Goal: Find contact information: Find contact information

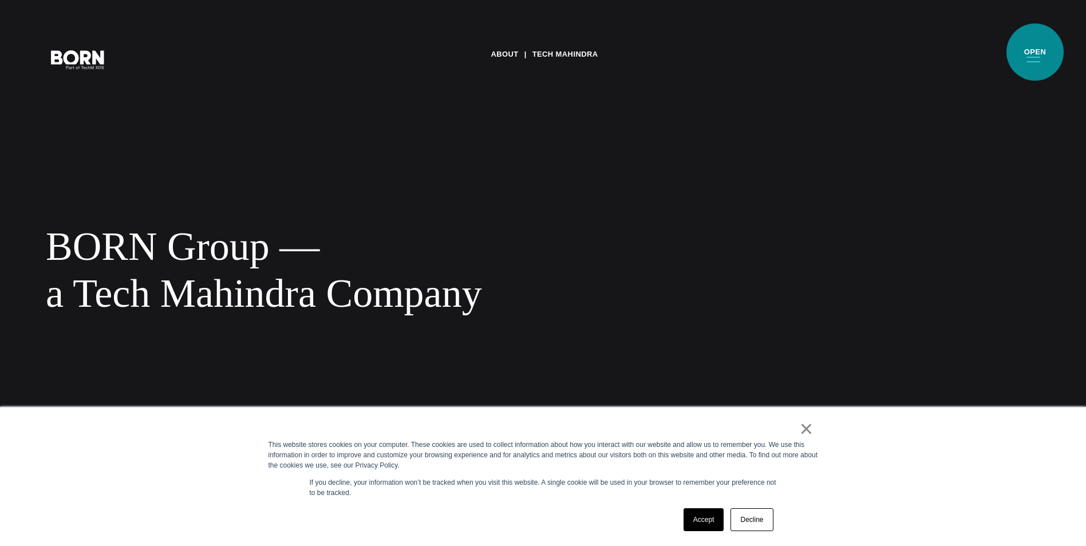
click at [1036, 53] on button "Primary Menu" at bounding box center [1032, 59] width 27 height 24
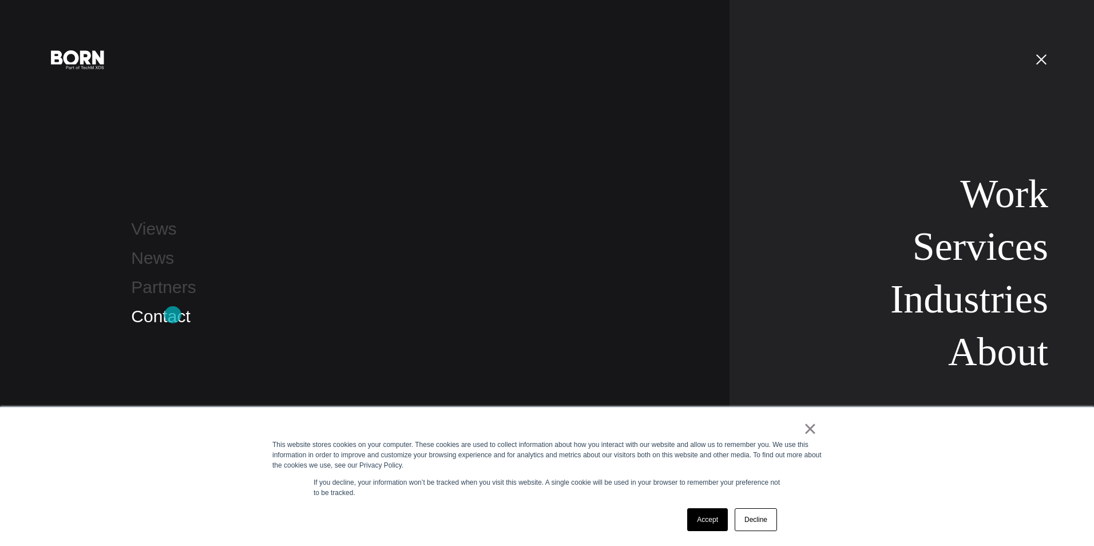
click at [173, 315] on link "Contact" at bounding box center [160, 316] width 59 height 19
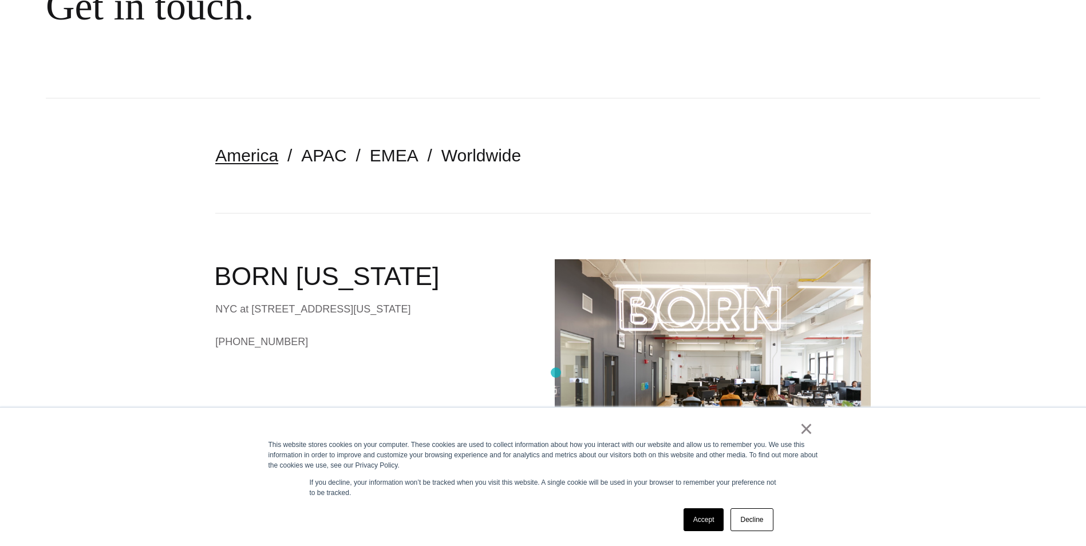
scroll to position [172, 0]
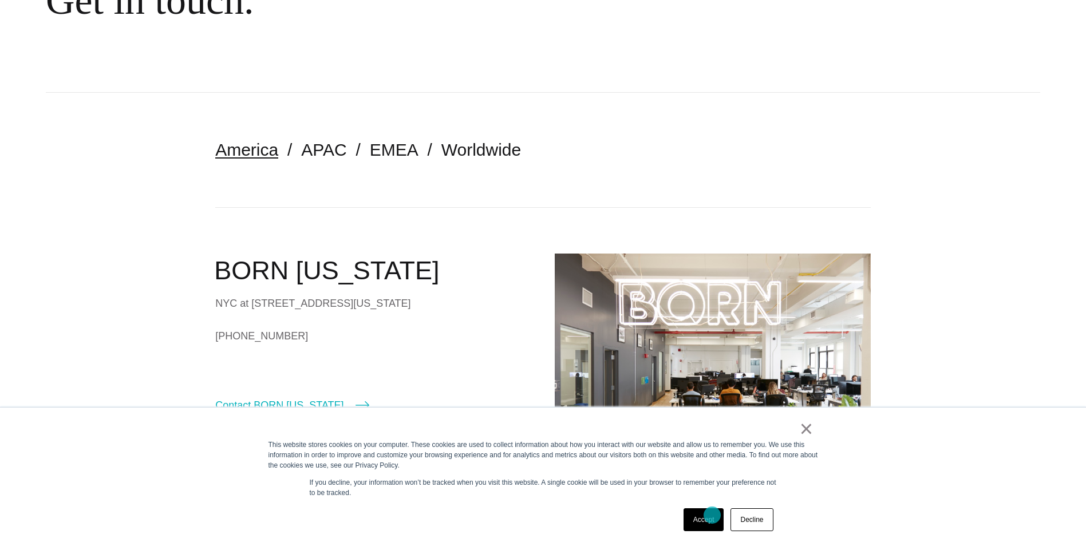
click at [712, 515] on link "Accept" at bounding box center [703, 519] width 41 height 23
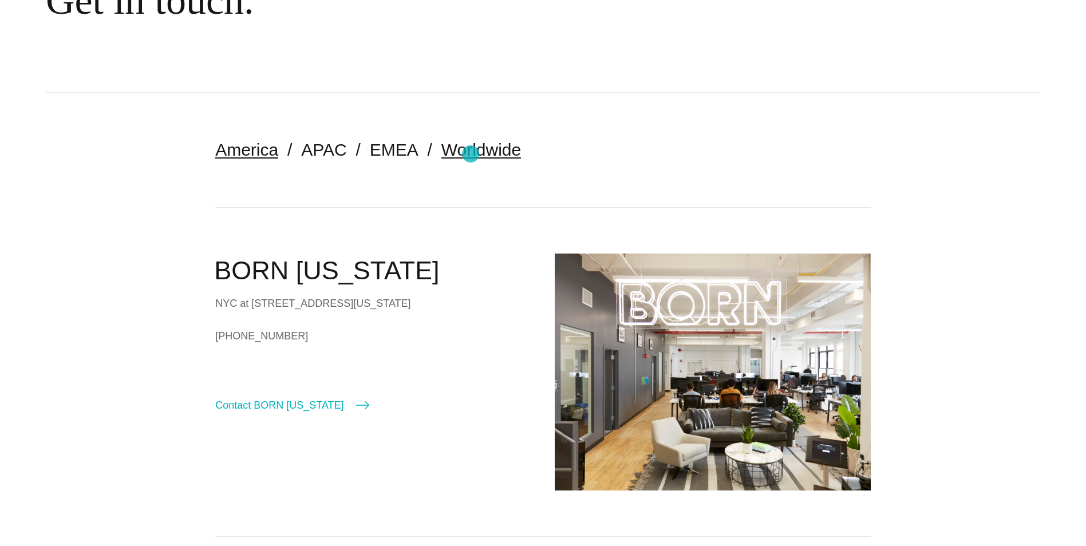
click at [470, 154] on link "Worldwide" at bounding box center [481, 149] width 80 height 19
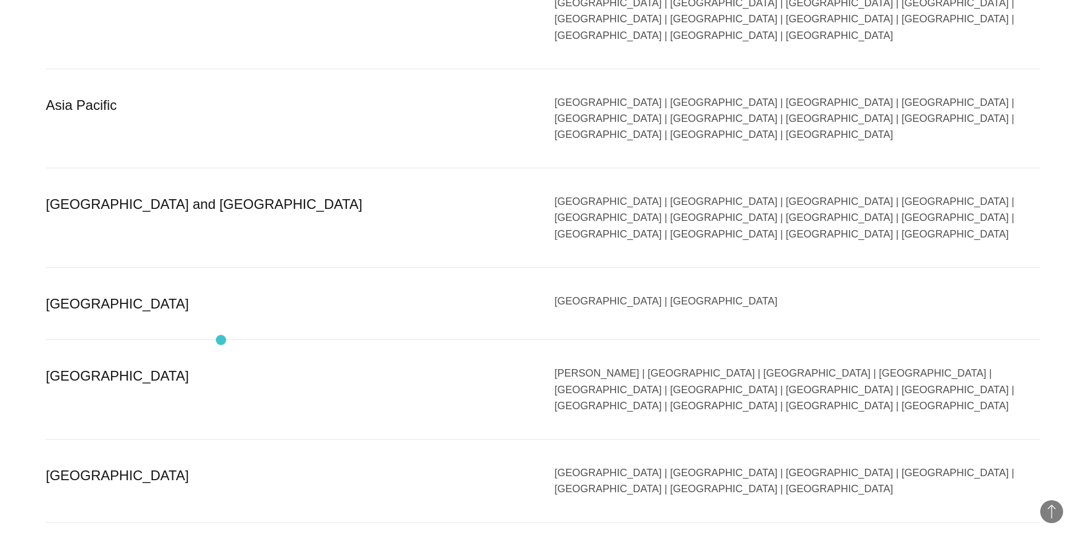
scroll to position [744, 0]
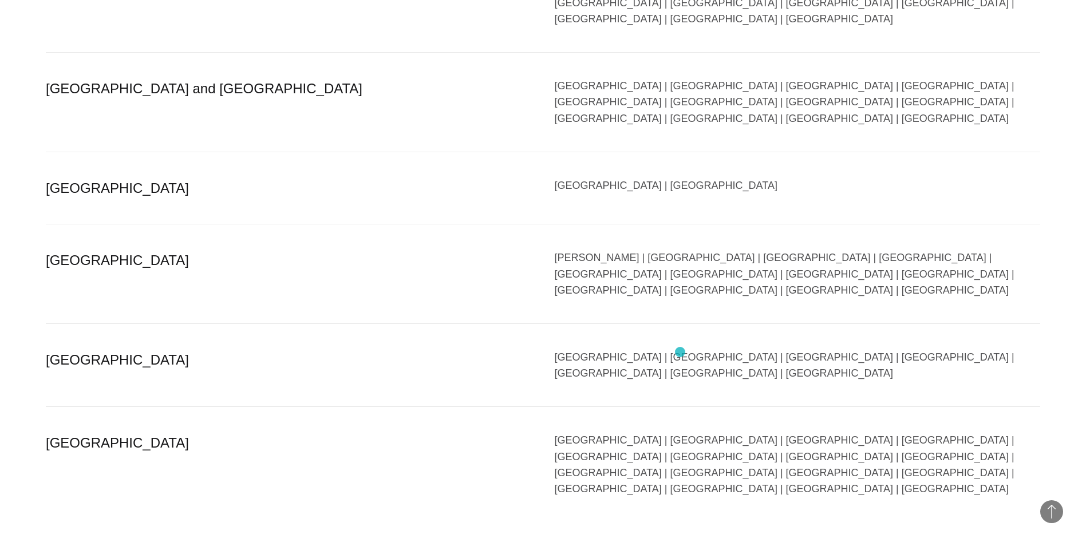
click at [680, 432] on div "Bangalore | Bhubaneswar | Chandigarh | Chennai | Gandhinagar | Gurgaon | Hydera…" at bounding box center [798, 464] width 486 height 65
click at [677, 432] on div "Bangalore | Bhubaneswar | Chandigarh | Chennai | Gandhinagar | Gurgaon | Hydera…" at bounding box center [798, 464] width 486 height 65
drag, startPoint x: 69, startPoint y: 339, endPoint x: 82, endPoint y: 339, distance: 12.6
click at [82, 432] on div "India" at bounding box center [289, 464] width 486 height 65
click at [574, 432] on div "[GEOGRAPHIC_DATA] | [GEOGRAPHIC_DATA] | [GEOGRAPHIC_DATA] | [GEOGRAPHIC_DATA] |…" at bounding box center [798, 464] width 486 height 65
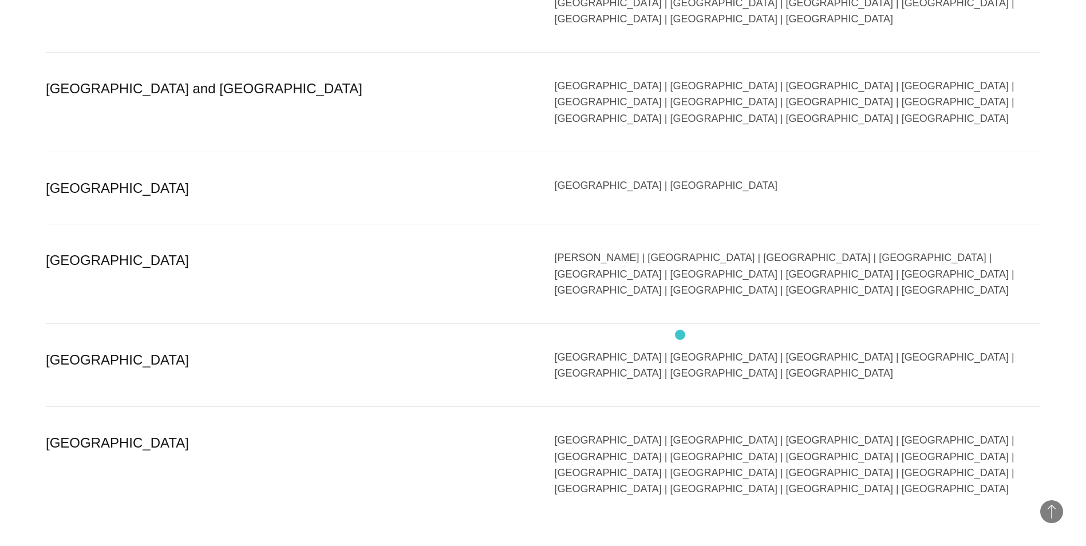
click at [681, 432] on div "[GEOGRAPHIC_DATA] | [GEOGRAPHIC_DATA] | [GEOGRAPHIC_DATA] | [GEOGRAPHIC_DATA] |…" at bounding box center [798, 464] width 486 height 65
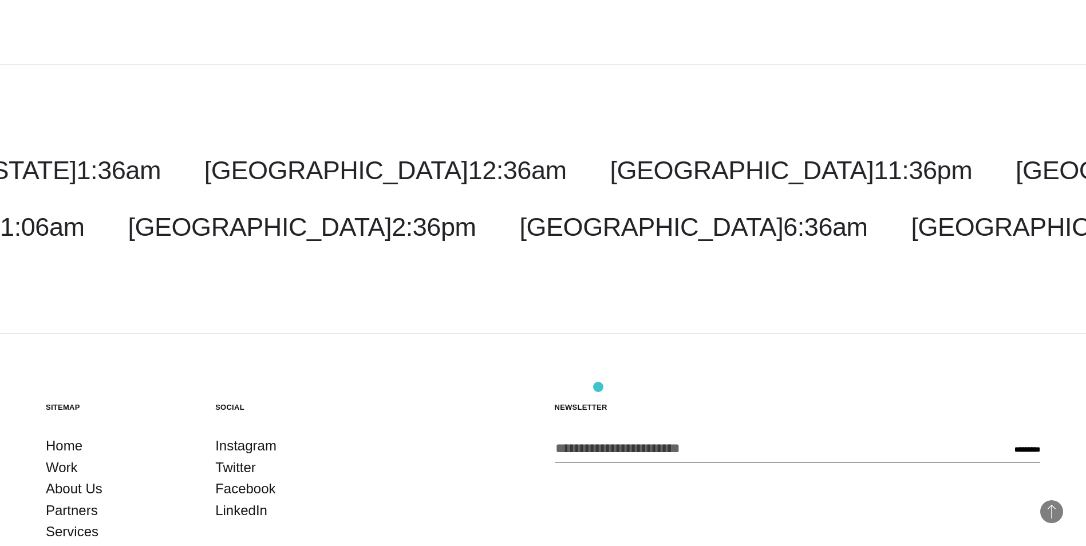
scroll to position [1288, 0]
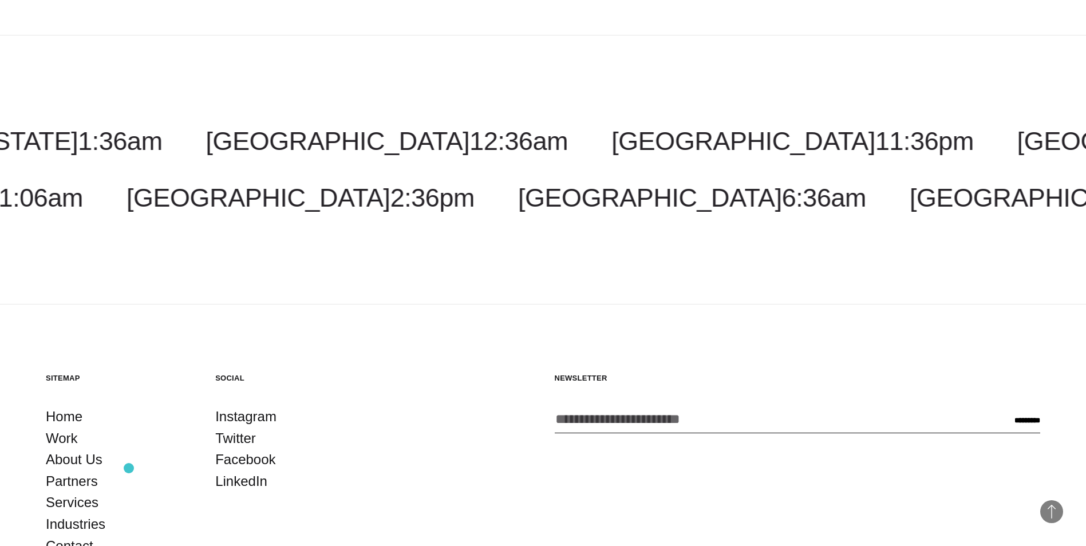
drag, startPoint x: 801, startPoint y: 470, endPoint x: 810, endPoint y: 470, distance: 9.7
click at [240, 470] on link "LinkedIn" at bounding box center [241, 481] width 52 height 22
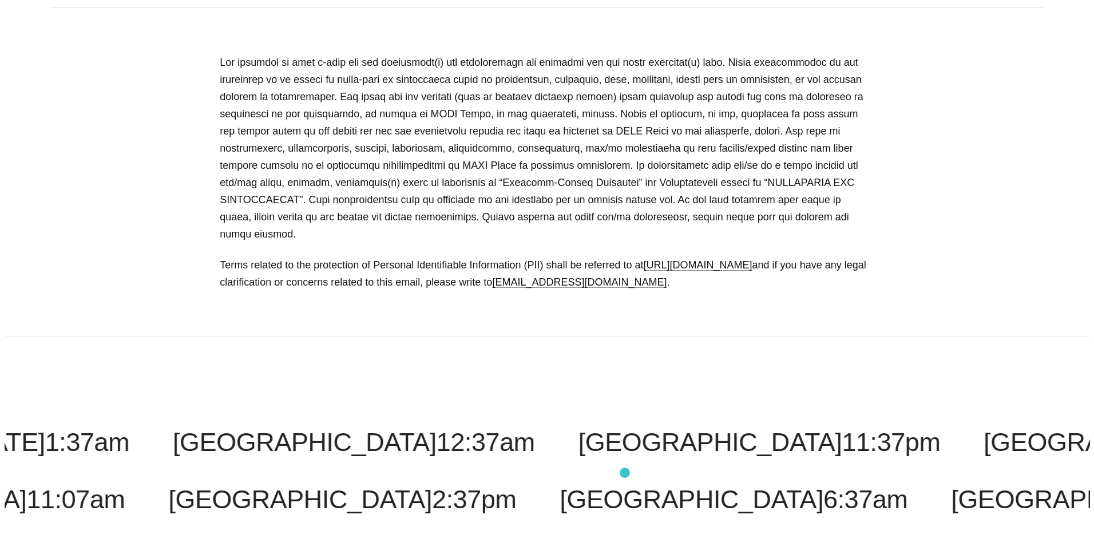
scroll to position [286, 0]
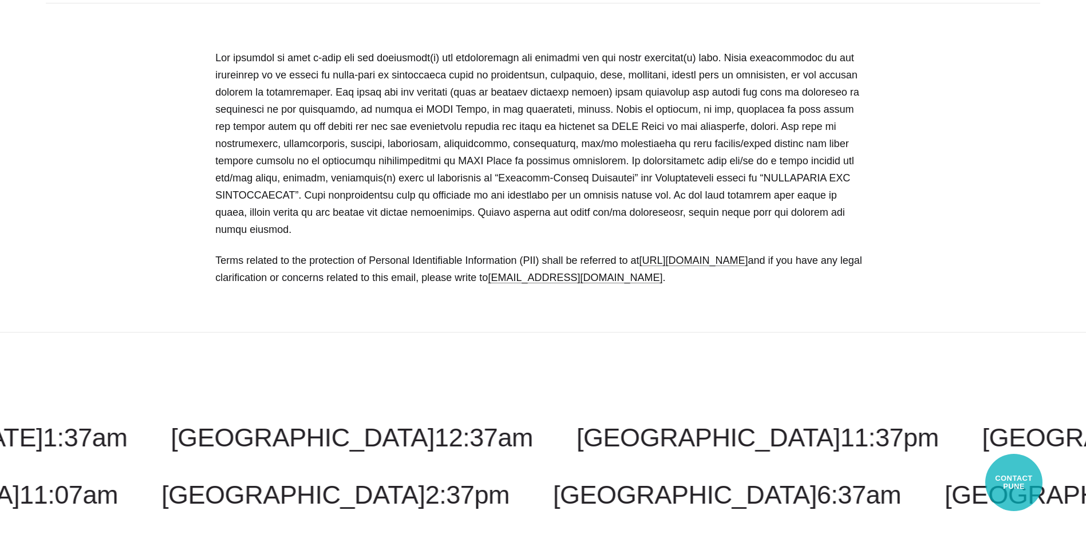
select select "****"
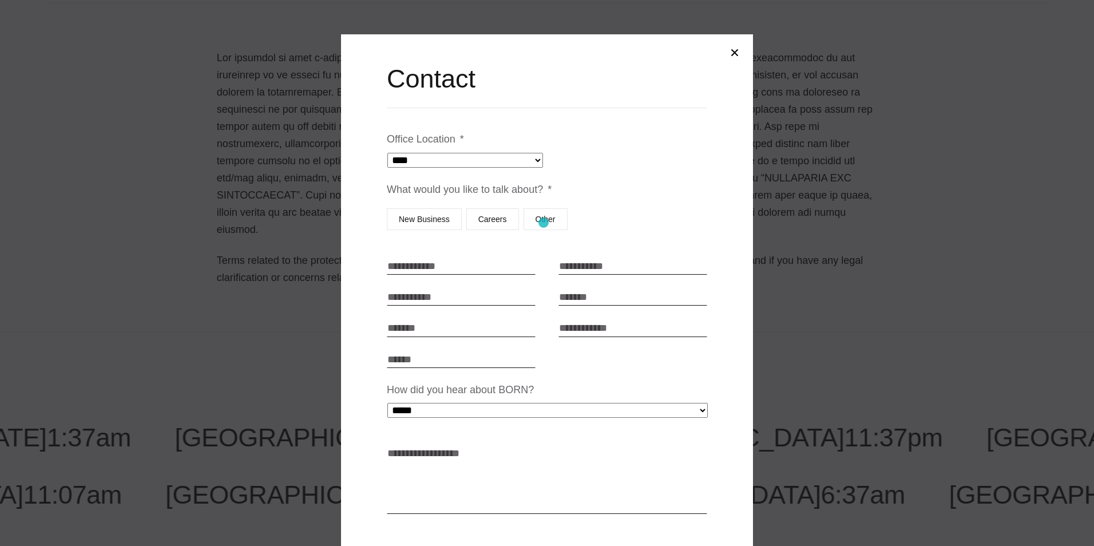
click at [544, 223] on label "Other" at bounding box center [546, 219] width 44 height 22
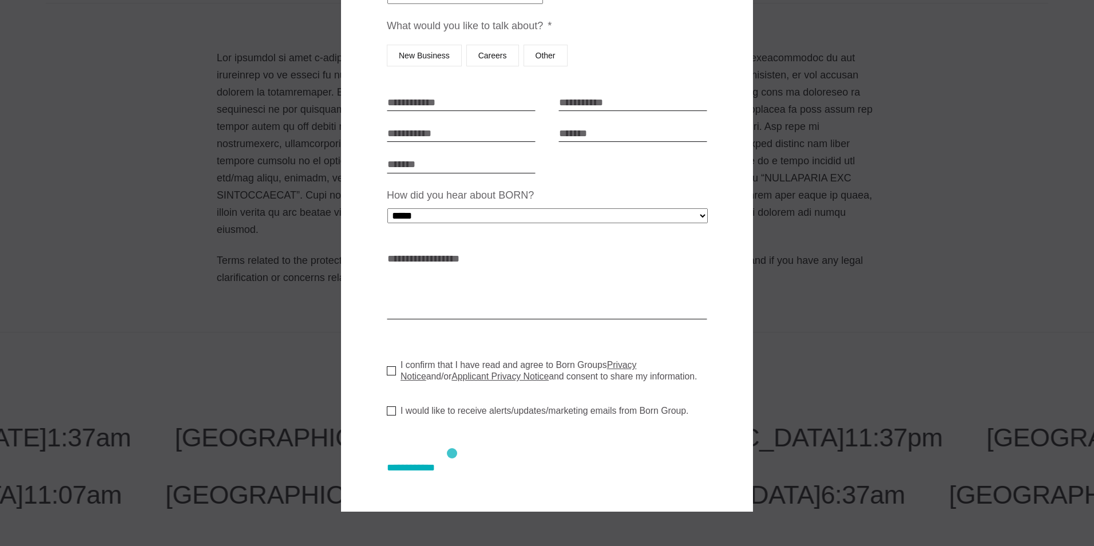
scroll to position [0, 0]
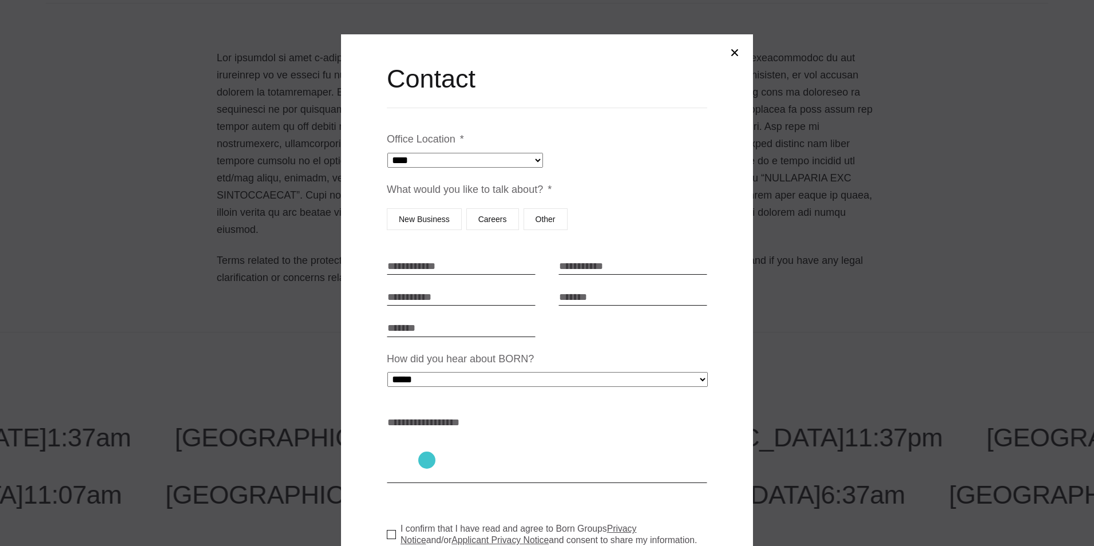
click at [427, 460] on textarea "How can we help? * *" at bounding box center [547, 448] width 320 height 69
click at [732, 55] on button "Close modal" at bounding box center [734, 52] width 27 height 27
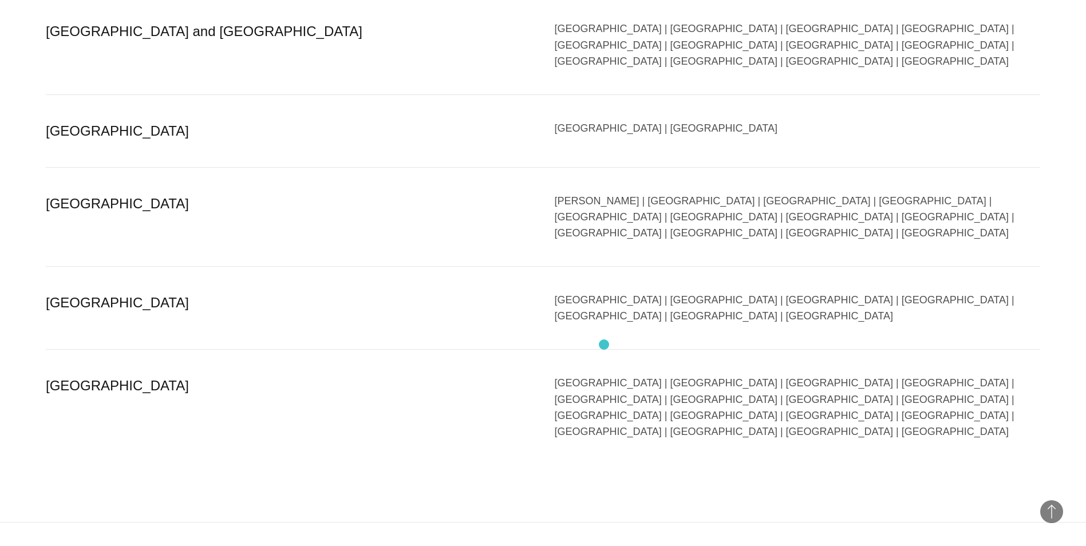
scroll to position [2404, 0]
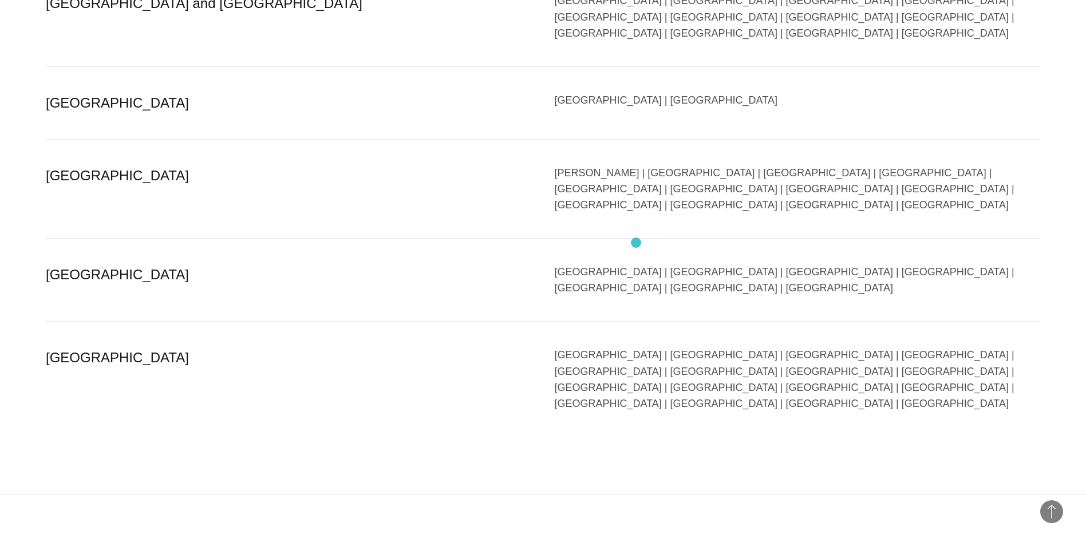
click at [636, 347] on div "[GEOGRAPHIC_DATA] | [GEOGRAPHIC_DATA] | [GEOGRAPHIC_DATA] | [GEOGRAPHIC_DATA] |…" at bounding box center [798, 379] width 486 height 65
drag, startPoint x: 793, startPoint y: 245, endPoint x: 802, endPoint y: 247, distance: 9.9
click at [802, 347] on div "[GEOGRAPHIC_DATA] | [GEOGRAPHIC_DATA] | [GEOGRAPHIC_DATA] | [GEOGRAPHIC_DATA] |…" at bounding box center [798, 379] width 486 height 65
click at [593, 347] on div "[GEOGRAPHIC_DATA] | [GEOGRAPHIC_DATA] | [GEOGRAPHIC_DATA] | [GEOGRAPHIC_DATA] |…" at bounding box center [798, 379] width 486 height 65
click at [1001, 347] on div "[GEOGRAPHIC_DATA] | [GEOGRAPHIC_DATA] | [GEOGRAPHIC_DATA] | [GEOGRAPHIC_DATA] |…" at bounding box center [798, 379] width 486 height 65
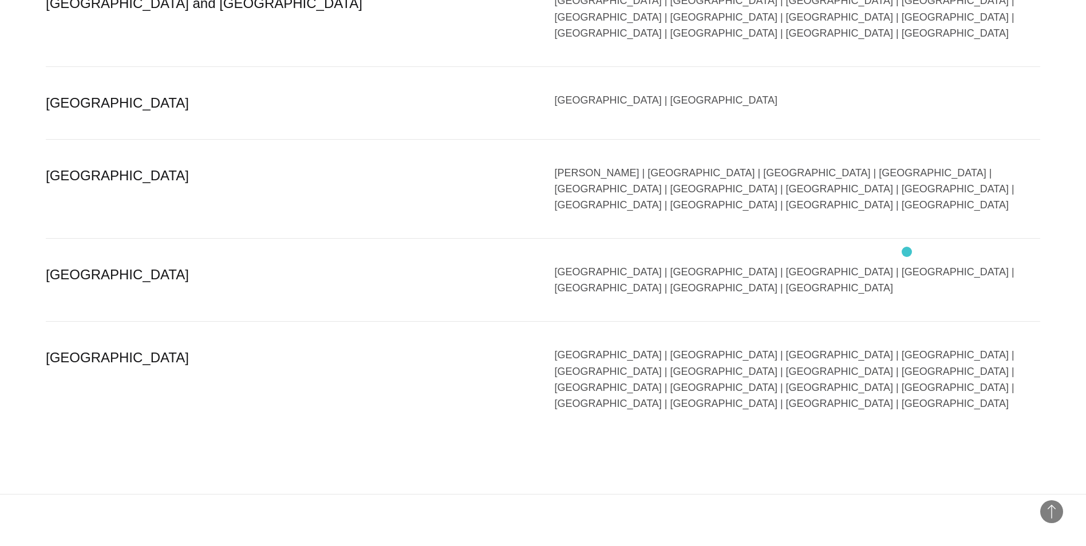
click at [906, 347] on div "[GEOGRAPHIC_DATA] | [GEOGRAPHIC_DATA] | [GEOGRAPHIC_DATA] | [GEOGRAPHIC_DATA] |…" at bounding box center [798, 379] width 486 height 65
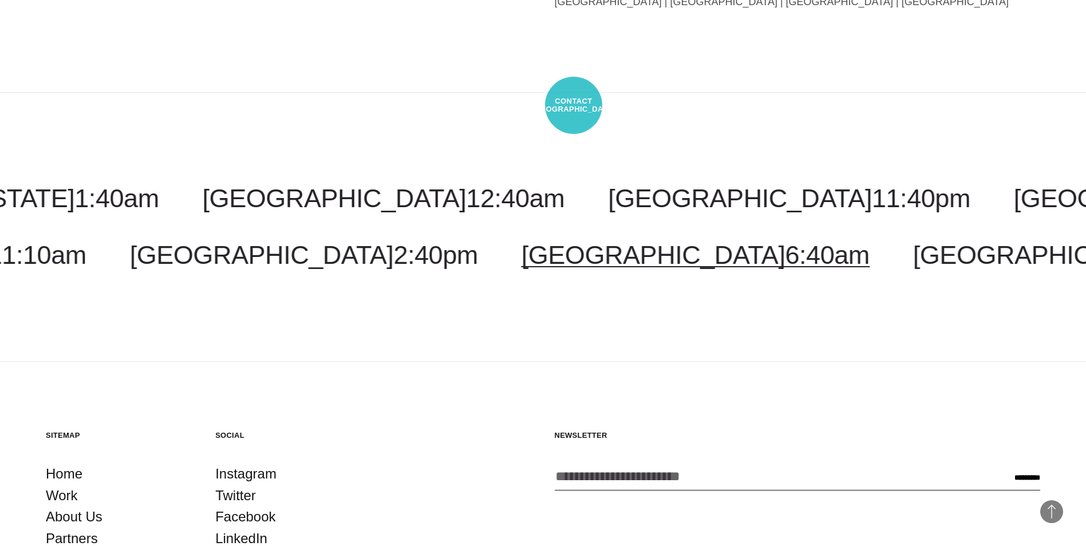
scroll to position [2862, 0]
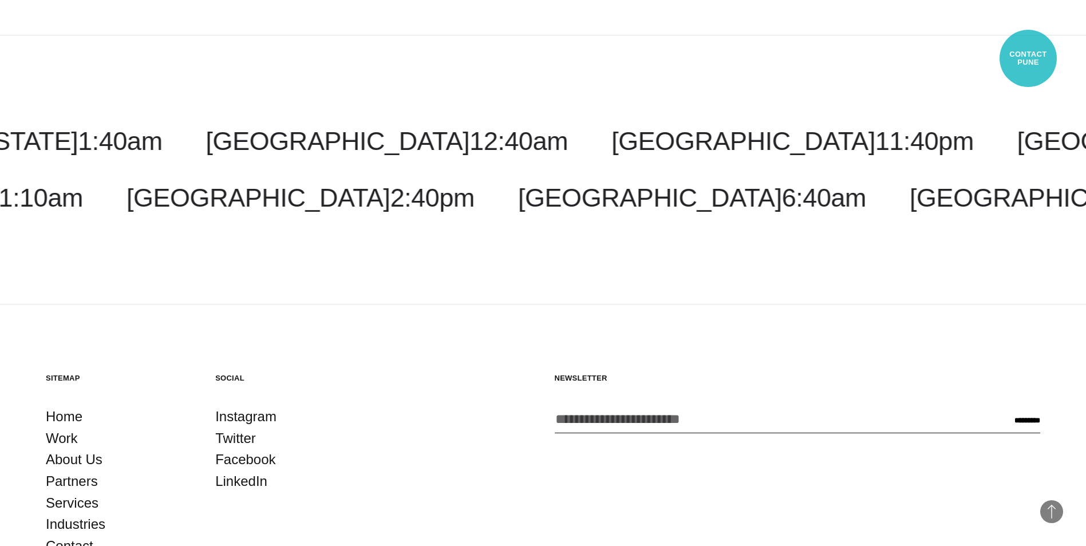
select select "****"
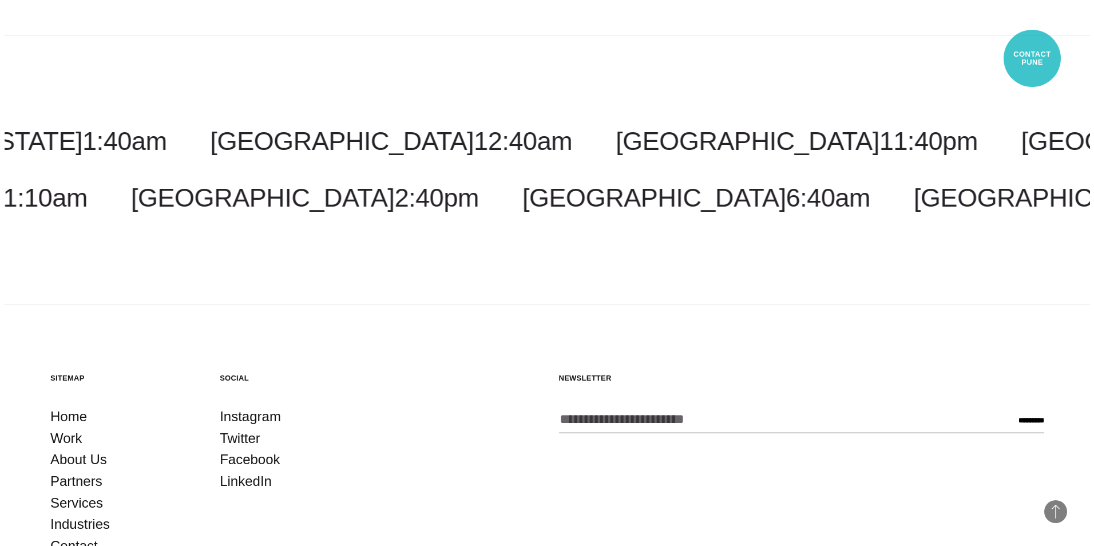
scroll to position [2838, 0]
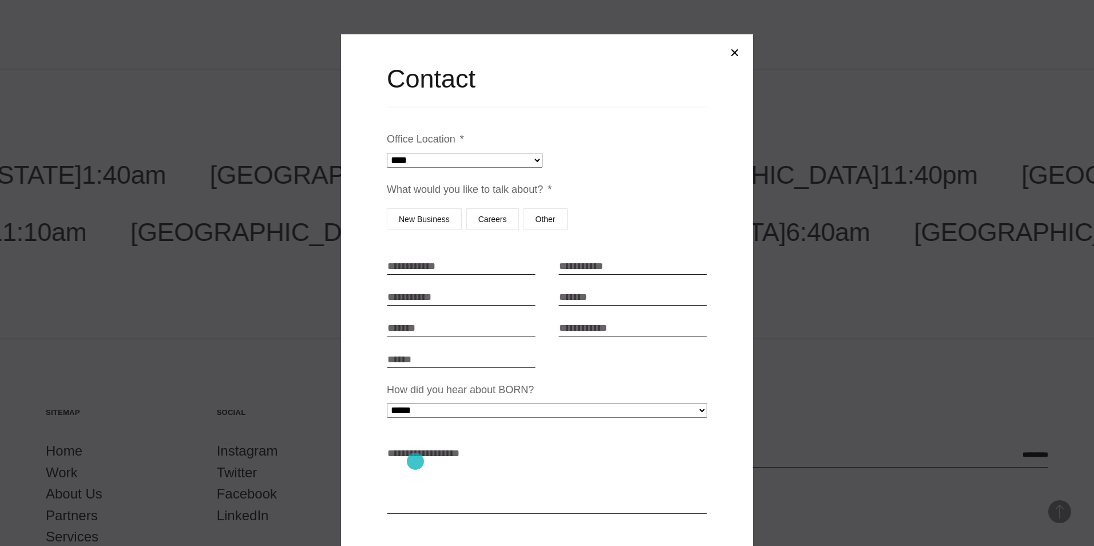
click at [415, 461] on textarea "How can we help? * *" at bounding box center [547, 479] width 320 height 69
